Goal: Transaction & Acquisition: Purchase product/service

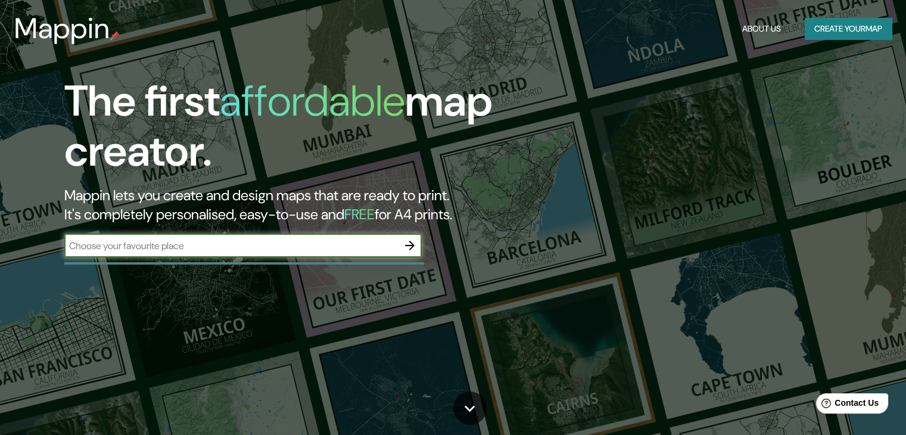
click at [408, 247] on icon "button" at bounding box center [410, 245] width 14 height 14
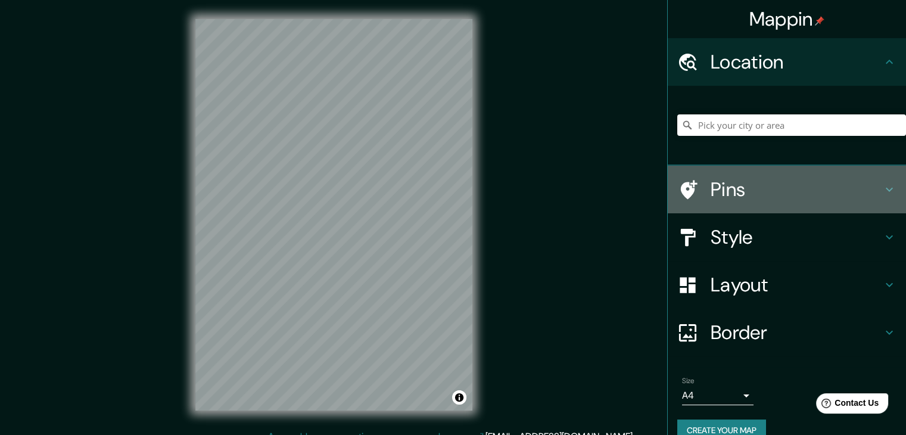
click at [886, 190] on icon at bounding box center [889, 190] width 7 height 4
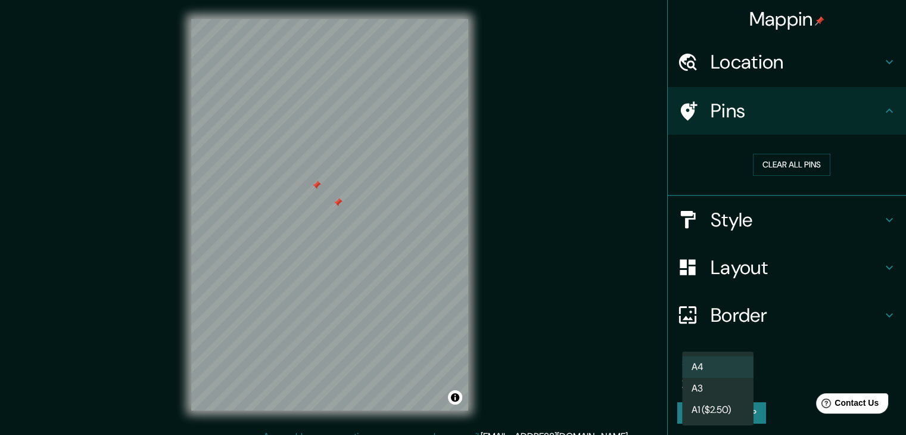
click at [739, 378] on body "Mappin Location Pins Clear all pins Style Layout Border Choose a border. Hint :…" at bounding box center [453, 217] width 906 height 435
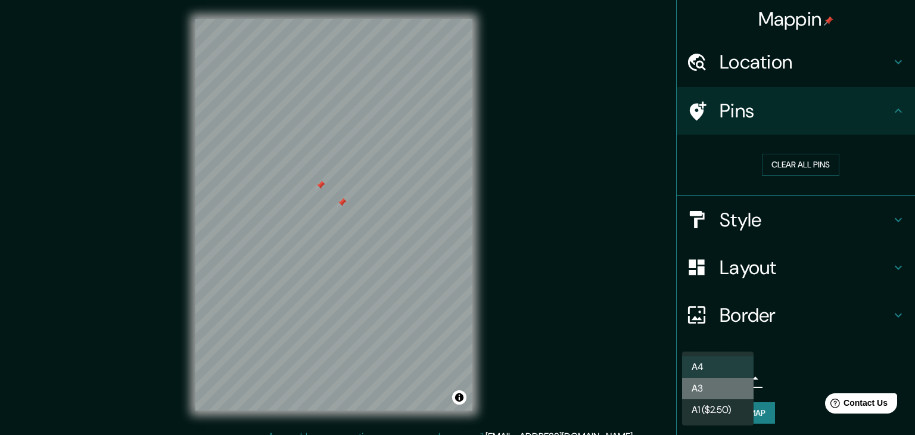
click at [741, 389] on li "A3" at bounding box center [718, 388] width 72 height 21
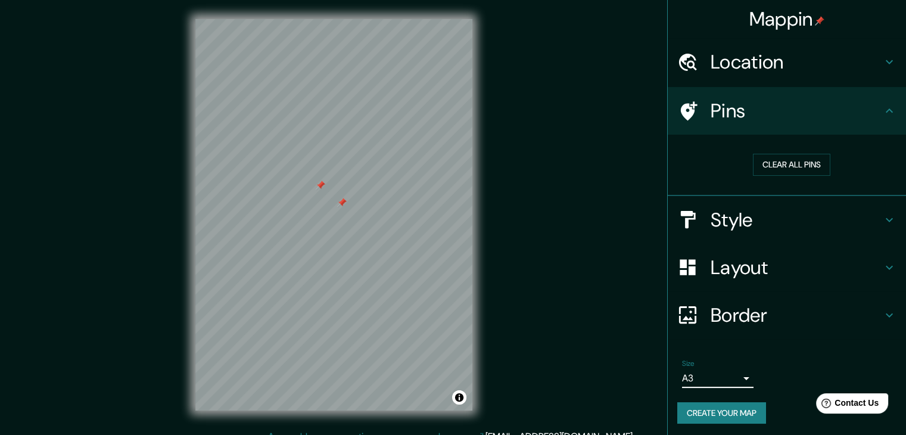
click at [600, 286] on div "Mappin Location Pins Clear all pins Style Layout Border Choose a border. Hint :…" at bounding box center [453, 224] width 906 height 449
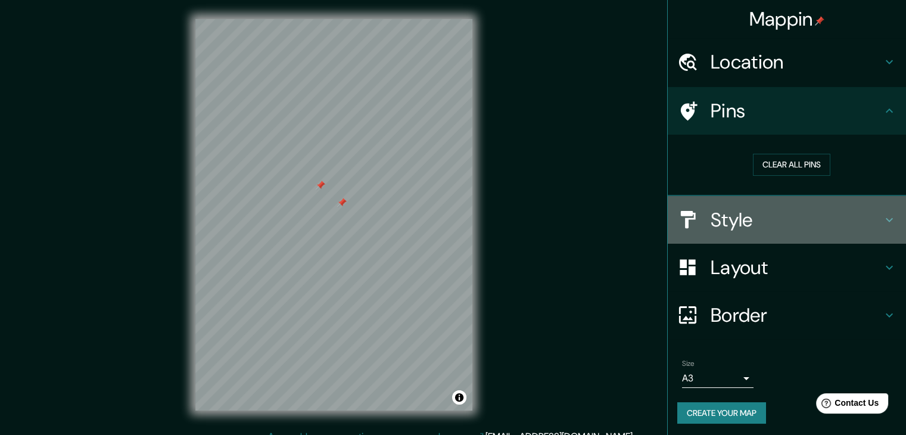
drag, startPoint x: 785, startPoint y: 218, endPoint x: 782, endPoint y: 223, distance: 6.7
click at [782, 222] on h4 "Style" at bounding box center [797, 220] width 172 height 24
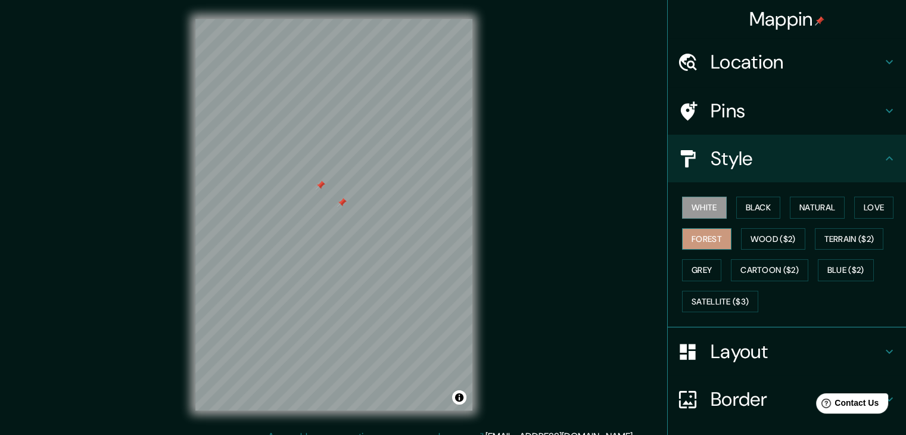
click at [712, 234] on button "Forest" at bounding box center [706, 239] width 49 height 22
click at [704, 263] on button "Grey" at bounding box center [701, 270] width 39 height 22
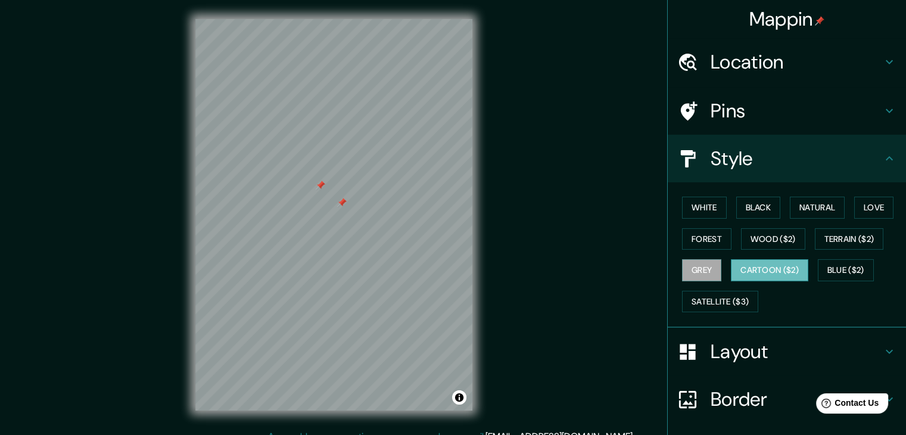
click at [741, 271] on button "Cartoon ($2)" at bounding box center [769, 270] width 77 height 22
click at [875, 200] on button "Love" at bounding box center [874, 208] width 39 height 22
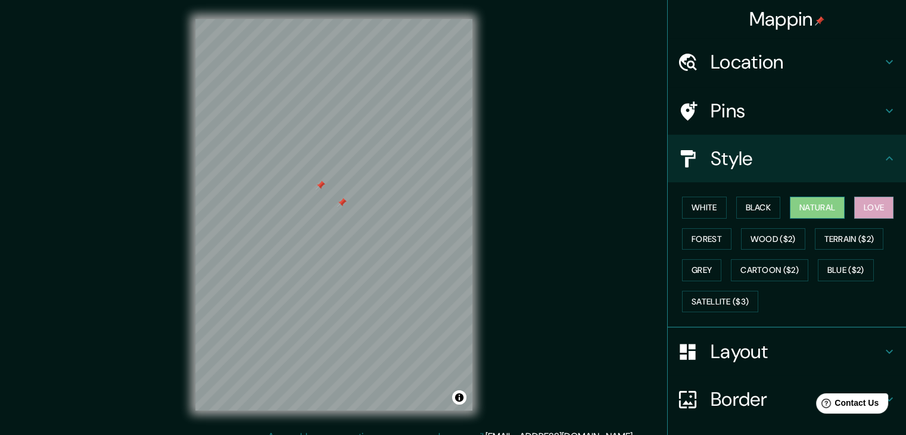
click at [813, 204] on button "Natural" at bounding box center [817, 208] width 55 height 22
click at [746, 111] on h4 "Pins" at bounding box center [797, 111] width 172 height 24
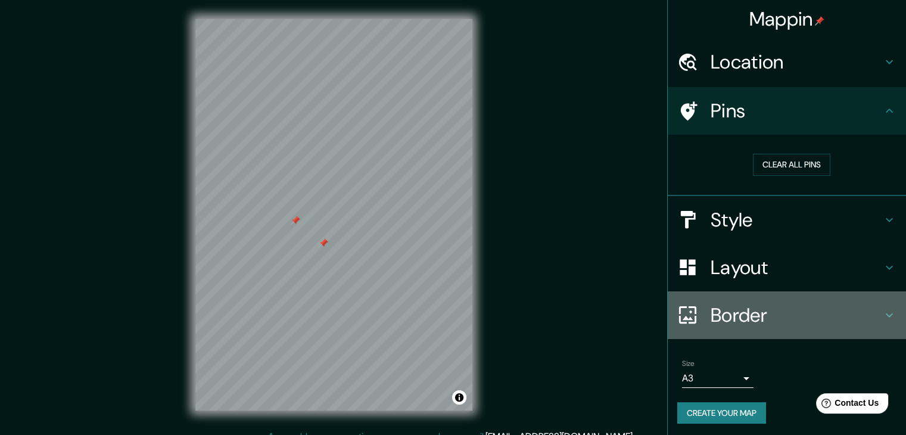
click at [772, 306] on h4 "Border" at bounding box center [797, 315] width 172 height 24
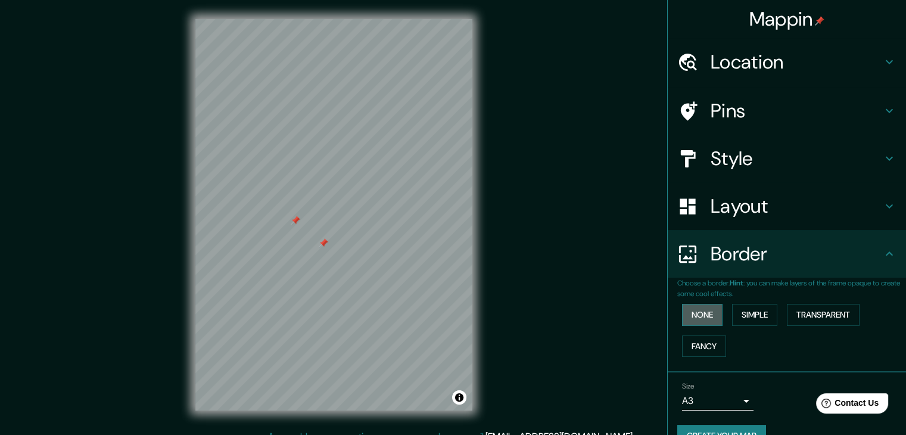
click at [694, 315] on button "None" at bounding box center [702, 315] width 41 height 22
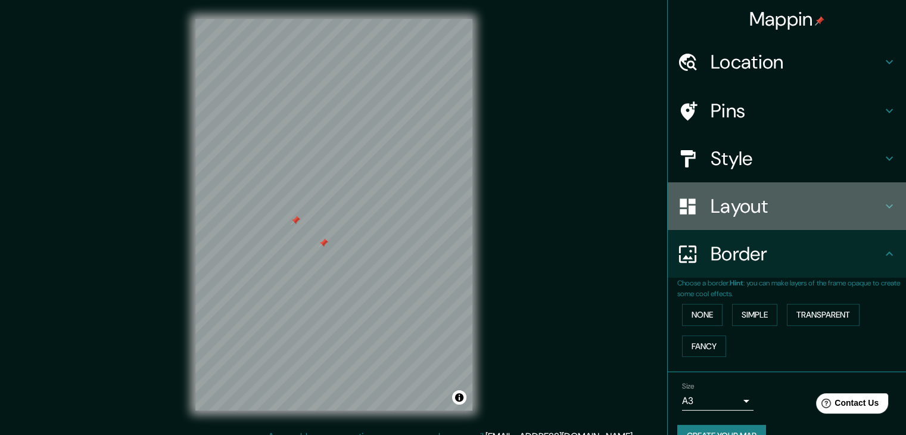
click at [771, 215] on h4 "Layout" at bounding box center [797, 206] width 172 height 24
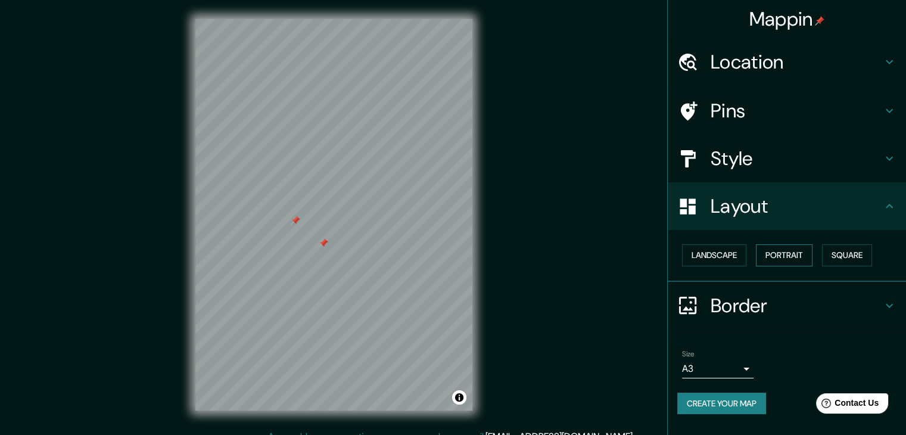
click at [791, 256] on button "Portrait" at bounding box center [784, 255] width 57 height 22
click at [729, 251] on button "Landscape" at bounding box center [714, 255] width 64 height 22
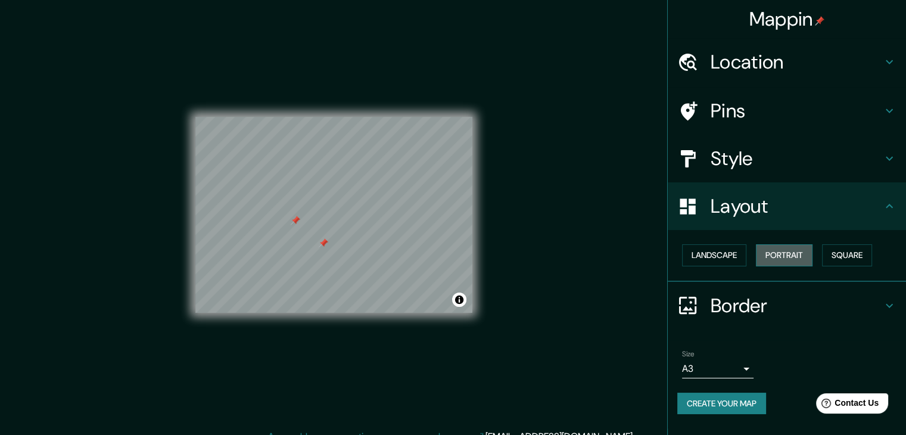
drag, startPoint x: 772, startPoint y: 256, endPoint x: 781, endPoint y: 256, distance: 8.4
click at [773, 256] on button "Portrait" at bounding box center [784, 255] width 57 height 22
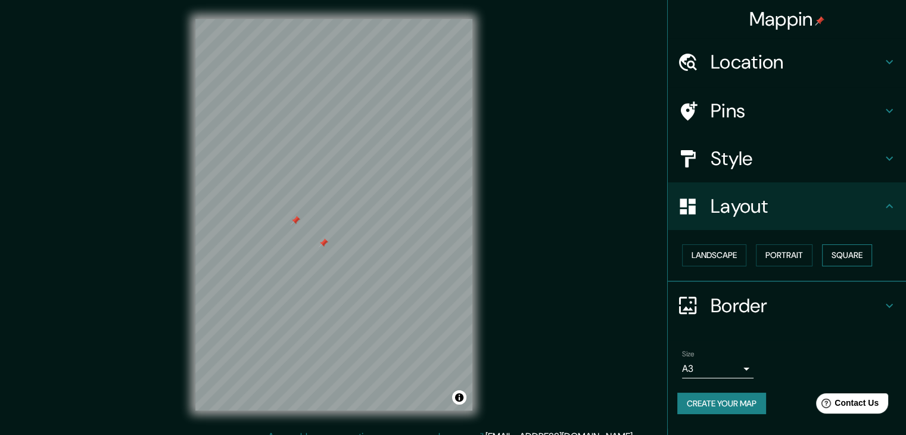
click at [854, 257] on button "Square" at bounding box center [847, 255] width 50 height 22
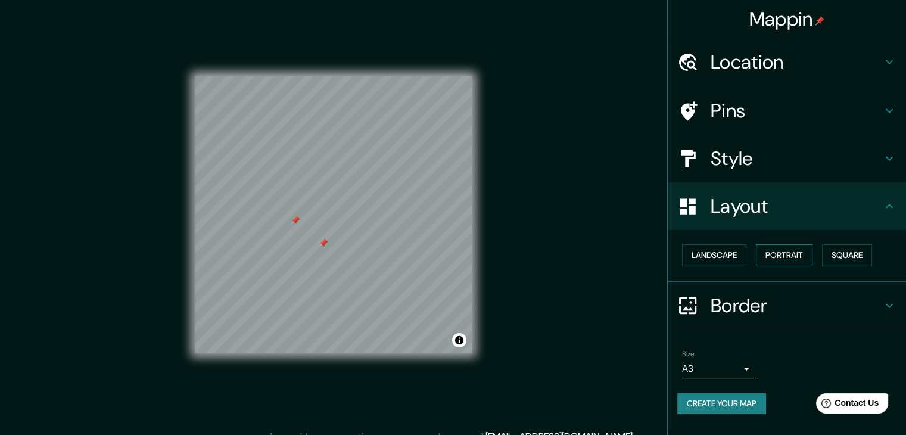
click at [803, 258] on button "Portrait" at bounding box center [784, 255] width 57 height 22
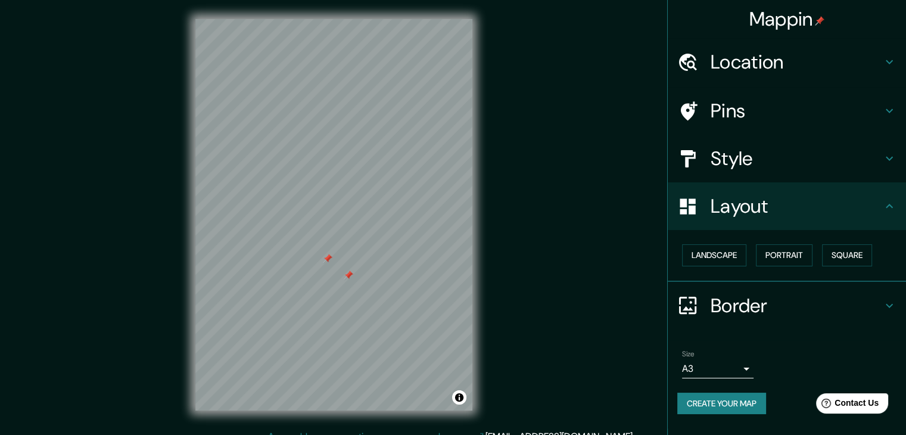
drag, startPoint x: 347, startPoint y: 282, endPoint x: 350, endPoint y: 275, distance: 7.7
click at [350, 275] on div at bounding box center [349, 276] width 10 height 10
click at [328, 258] on div at bounding box center [329, 259] width 10 height 10
click at [350, 276] on div at bounding box center [349, 276] width 10 height 10
click at [356, 272] on div at bounding box center [355, 271] width 10 height 10
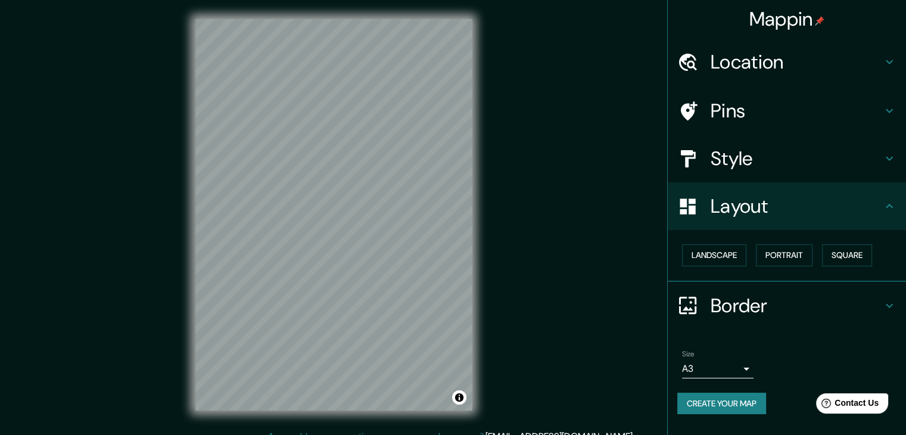
click at [775, 214] on h4 "Layout" at bounding box center [797, 206] width 172 height 24
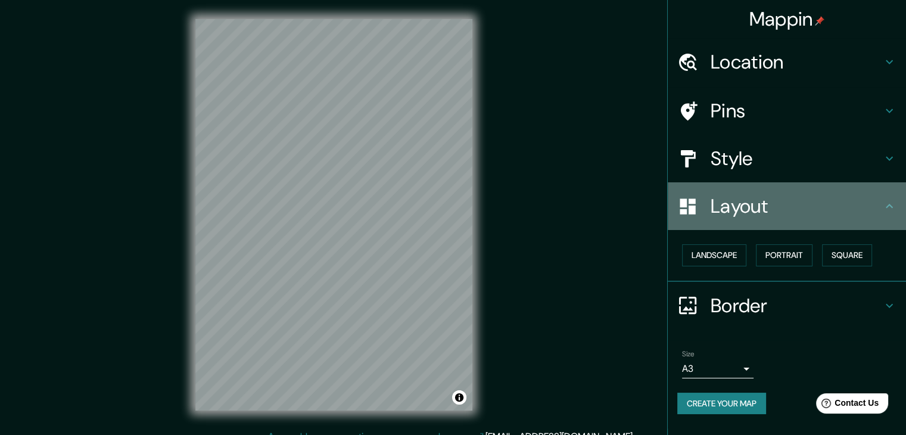
click at [775, 213] on h4 "Layout" at bounding box center [797, 206] width 172 height 24
click at [775, 212] on h4 "Layout" at bounding box center [797, 206] width 172 height 24
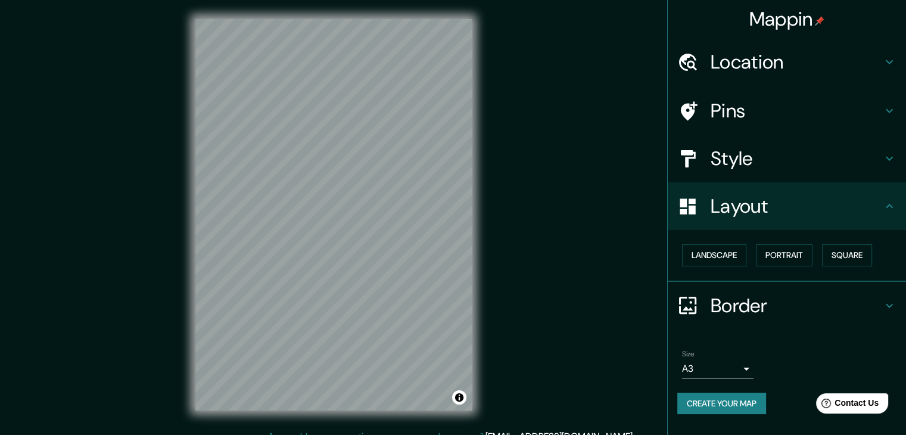
click at [775, 212] on h4 "Layout" at bounding box center [797, 206] width 172 height 24
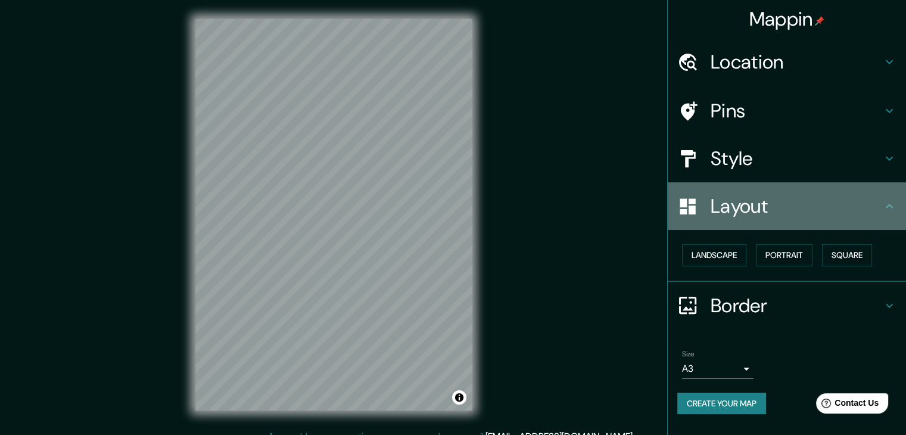
click at [775, 212] on h4 "Layout" at bounding box center [797, 206] width 172 height 24
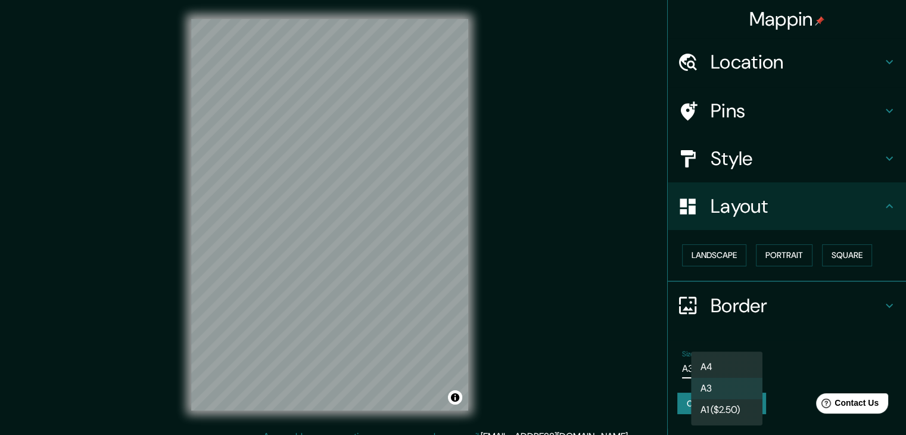
click at [733, 373] on body "Mappin Location Pins Style Layout Landscape Portrait Square Border Choose a bor…" at bounding box center [453, 217] width 906 height 435
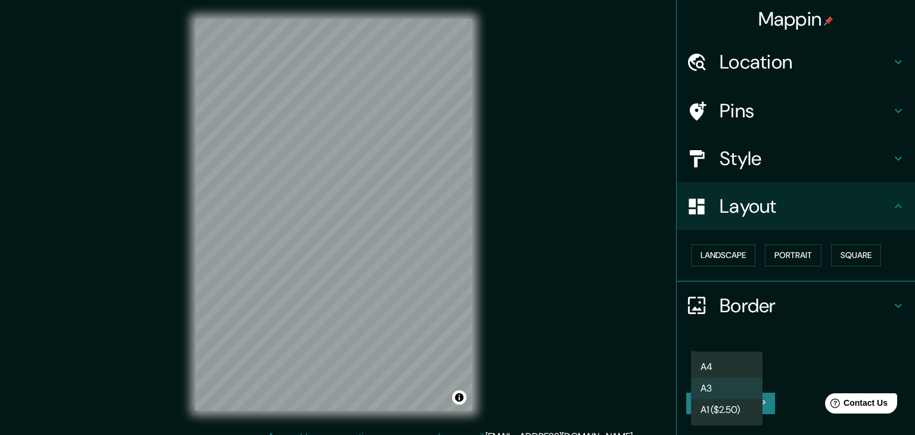
click at [734, 368] on li "A4" at bounding box center [727, 366] width 72 height 21
type input "single"
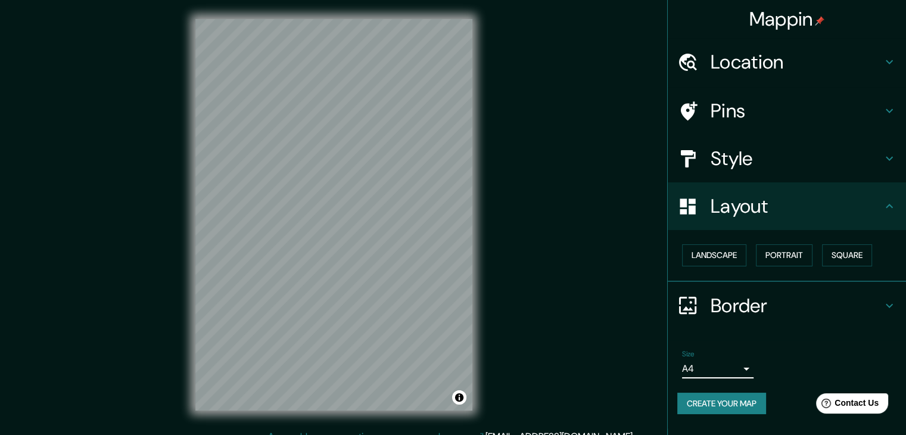
click at [754, 70] on h4 "Location" at bounding box center [797, 62] width 172 height 24
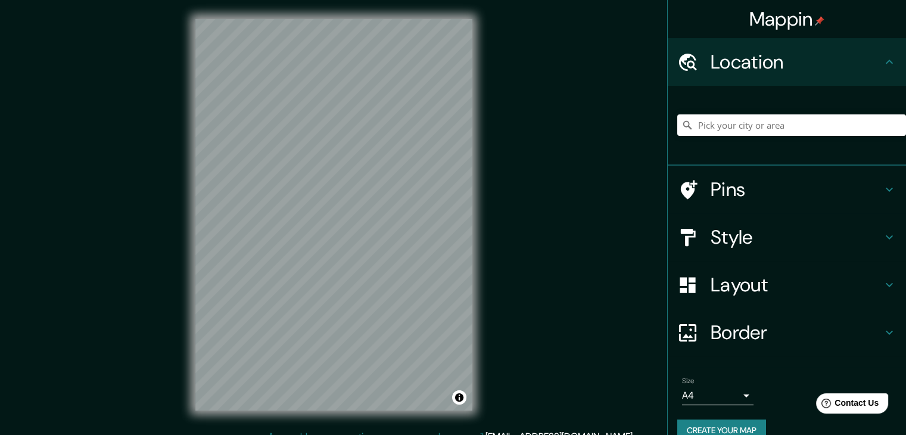
click at [754, 70] on h4 "Location" at bounding box center [797, 62] width 172 height 24
click at [777, 251] on div "Style" at bounding box center [787, 237] width 238 height 48
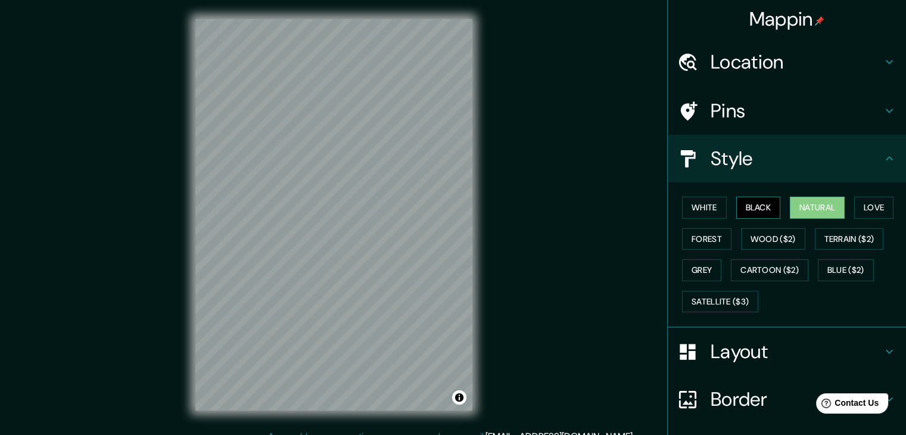
click at [744, 208] on button "Black" at bounding box center [759, 208] width 45 height 22
click at [686, 209] on button "White" at bounding box center [704, 208] width 45 height 22
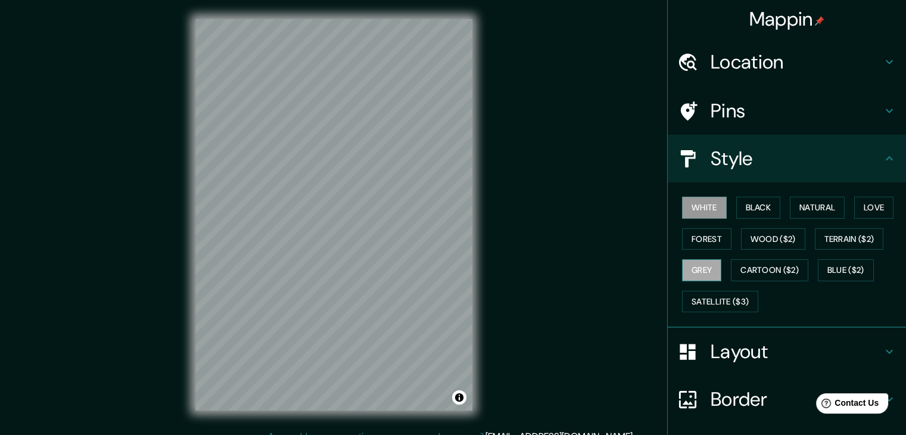
click at [692, 270] on button "Grey" at bounding box center [701, 270] width 39 height 22
click at [717, 306] on button "Satellite ($3)" at bounding box center [720, 302] width 76 height 22
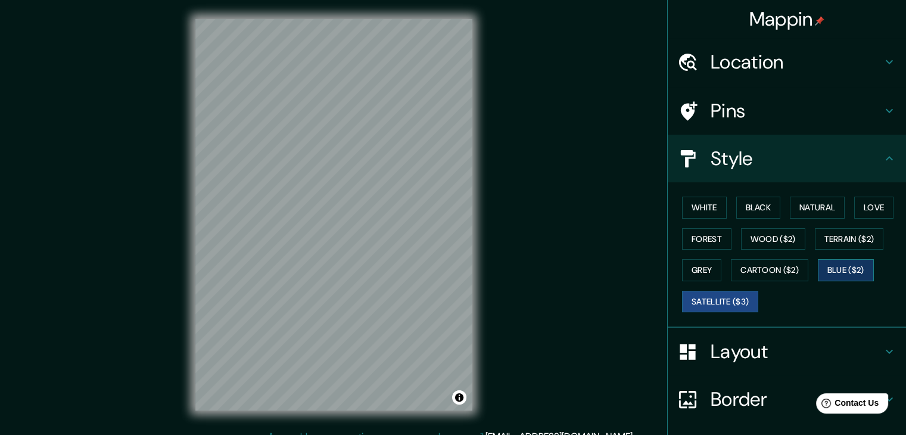
click at [836, 272] on button "Blue ($2)" at bounding box center [846, 270] width 56 height 22
click at [760, 272] on button "Cartoon ($2)" at bounding box center [769, 270] width 77 height 22
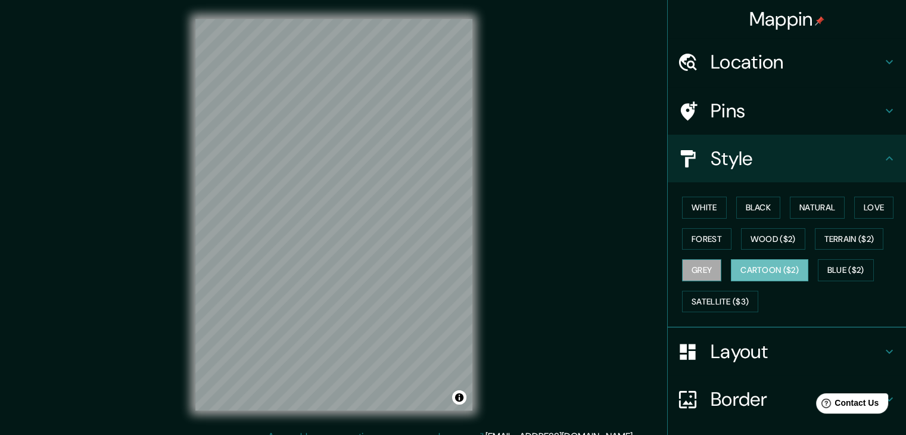
click at [693, 272] on button "Grey" at bounding box center [701, 270] width 39 height 22
click at [821, 243] on button "Terrain ($2)" at bounding box center [849, 239] width 69 height 22
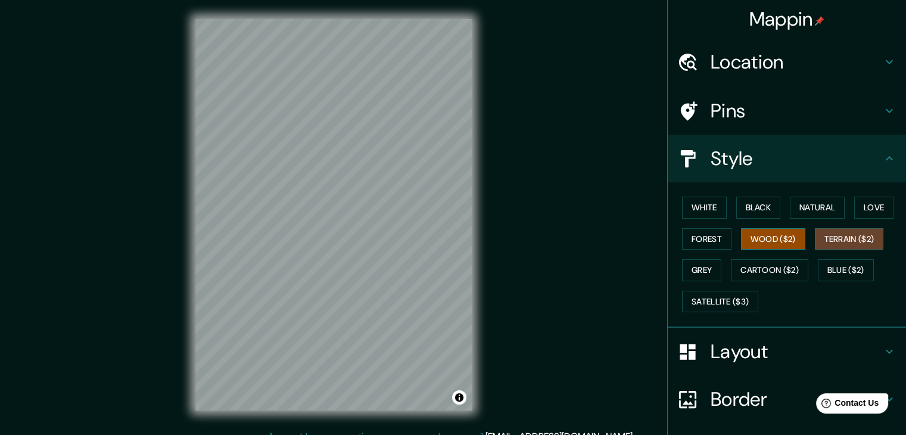
click at [763, 244] on button "Wood ($2)" at bounding box center [773, 239] width 64 height 22
click at [709, 238] on button "Forest" at bounding box center [706, 239] width 49 height 22
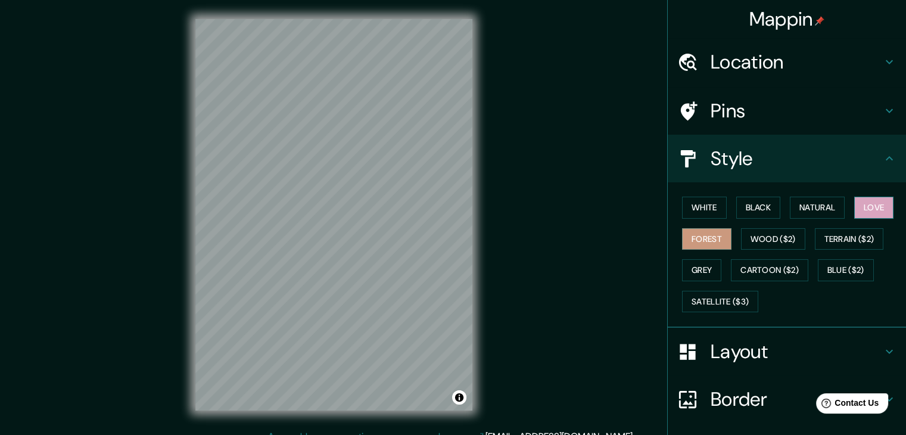
click at [866, 203] on button "Love" at bounding box center [874, 208] width 39 height 22
click at [798, 209] on button "Natural" at bounding box center [817, 208] width 55 height 22
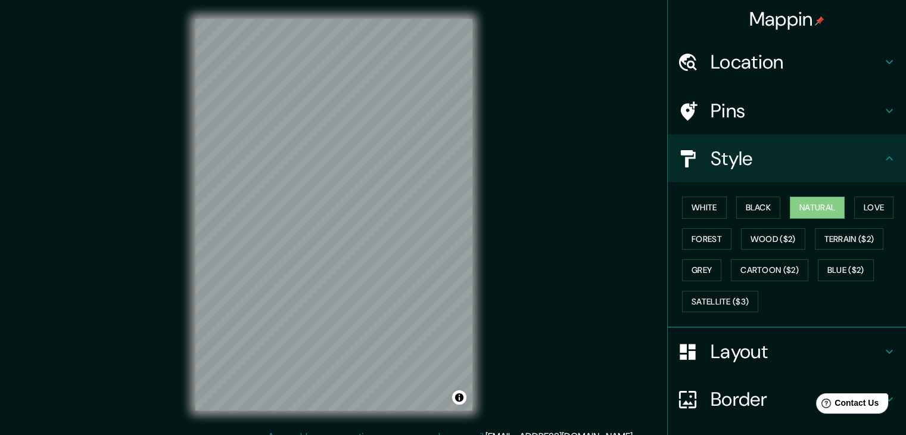
click at [742, 168] on h4 "Style" at bounding box center [797, 159] width 172 height 24
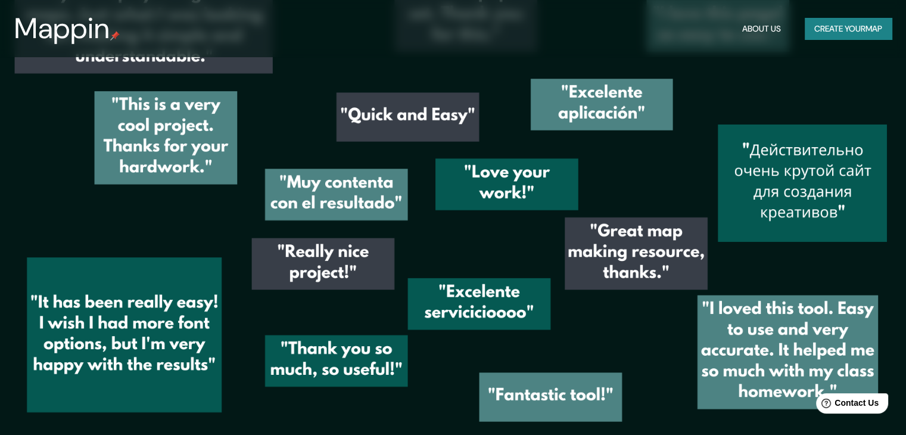
scroll to position [1721, 0]
